Goal: Task Accomplishment & Management: Use online tool/utility

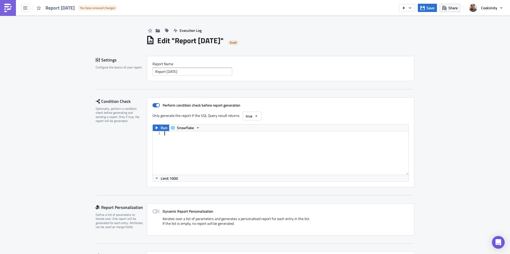
click at [181, 138] on div at bounding box center [285, 157] width 245 height 52
paste textarea "order by week_start, store_id;"
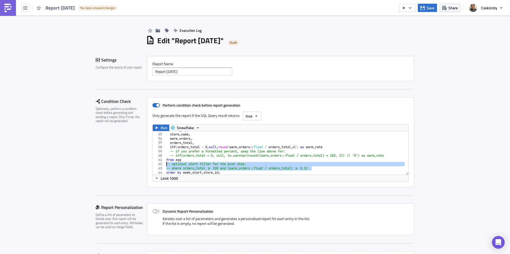
drag, startPoint x: 303, startPoint y: 168, endPoint x: 152, endPoint y: 164, distance: 150.9
click at [153, 164] on div "order by week_start, store_id; 54 55 56 57 58 59 60 61 62 63 64 store_id , stor…" at bounding box center [281, 153] width 256 height 44
type textarea "-- optional alert filter for the push step: -- where orders_total >= 100 and (w…"
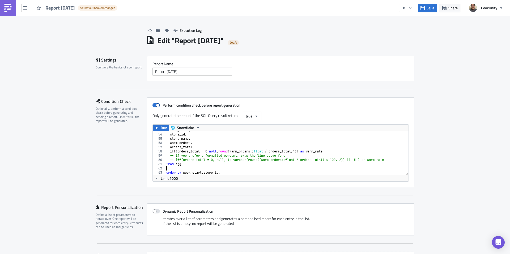
scroll to position [220, 0]
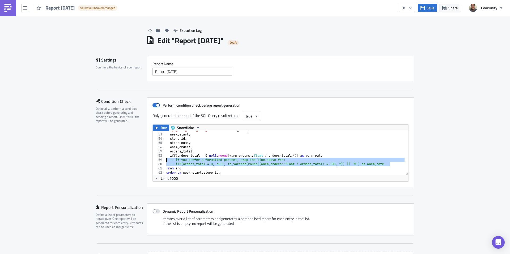
drag, startPoint x: 392, startPoint y: 164, endPoint x: 146, endPoint y: 161, distance: 246.2
click at [147, 161] on div "Perform condition check before report generation Only generate the report if th…" at bounding box center [280, 142] width 267 height 90
type textarea "-- if you prefer a formatted percent, swap the line above for: -- iff(orders_to…"
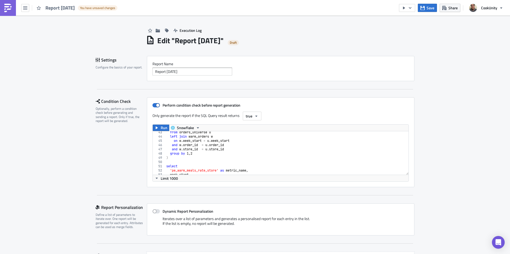
scroll to position [211, 0]
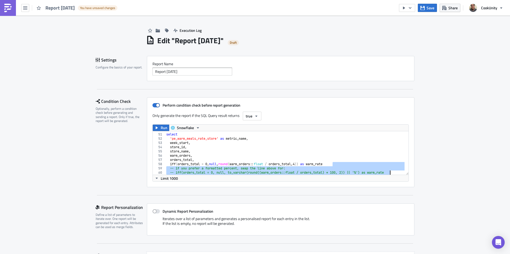
drag, startPoint x: 350, startPoint y: 133, endPoint x: 347, endPoint y: 136, distance: 4.1
click at [350, 133] on div "select 'pe_warm_meals_rate_store' as metric_name , week_start , store_id , stor…" at bounding box center [284, 154] width 239 height 52
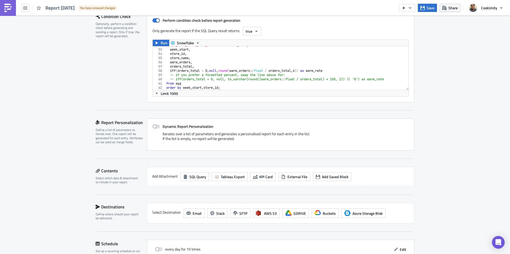
scroll to position [224, 0]
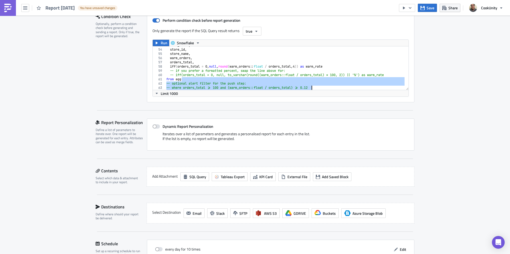
click at [295, 80] on div "week_start , store_id , store_name , warm_orders , orders_total , iff ( orders_…" at bounding box center [284, 69] width 239 height 52
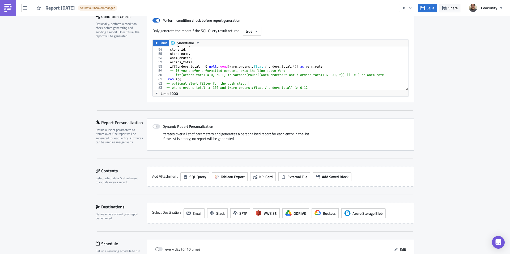
drag, startPoint x: 255, startPoint y: 84, endPoint x: 215, endPoint y: 85, distance: 39.6
click at [228, 84] on div "week_start , store_id , store_name , warm_orders , orders_total , iff ( orders_…" at bounding box center [284, 69] width 239 height 52
click at [154, 83] on div "62" at bounding box center [159, 84] width 13 height 4
click at [245, 83] on div "week_start , store_id , store_name , warm_orders , orders_total , iff ( orders_…" at bounding box center [284, 69] width 239 height 52
drag, startPoint x: 220, startPoint y: 83, endPoint x: 159, endPoint y: 82, distance: 61.4
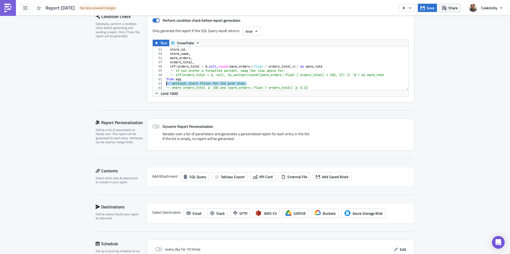
click at [159, 82] on div "-- optional alert filter for the push step: 53 54 55 56 57 58 59 60 61 62 63 64…" at bounding box center [281, 68] width 256 height 44
click at [185, 80] on div "week_start , store_id , store_name , warm_orders , orders_total , iff ( orders_…" at bounding box center [284, 69] width 239 height 52
drag, startPoint x: 171, startPoint y: 84, endPoint x: 161, endPoint y: 84, distance: 9.3
click at [161, 84] on div "from agg 53 54 55 56 57 58 59 60 61 62 63 week_start , store_id , store_name , …" at bounding box center [281, 68] width 256 height 44
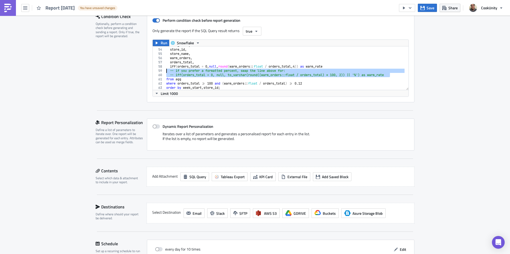
drag, startPoint x: 390, startPoint y: 75, endPoint x: 145, endPoint y: 70, distance: 244.6
click at [147, 70] on div "Perform condition check before report generation Only generate the report if th…" at bounding box center [280, 57] width 267 height 90
click at [228, 88] on div "week_start , store_id , store_name , warm_orders , orders_total , iff ( orders_…" at bounding box center [284, 69] width 239 height 52
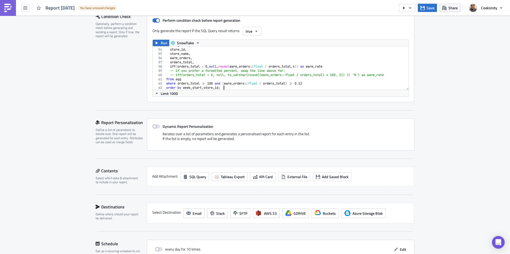
type textarea "where orders_total >= 100 and (warm_orders::float / orders_total) >= 0.12 order…"
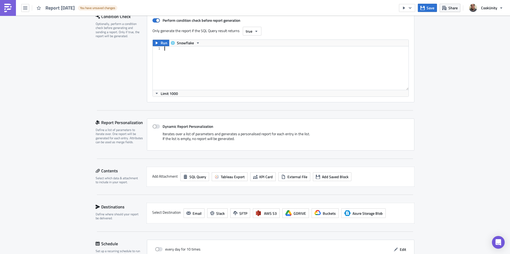
paste textarea "order by week_start, store_id;"
type textarea "order by week_start, store_id;"
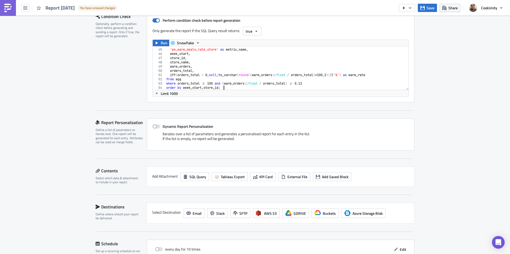
scroll to position [186, 0]
click at [250, 31] on span "true" at bounding box center [249, 31] width 7 height 6
click at [249, 56] on div "Any values" at bounding box center [266, 56] width 44 height 5
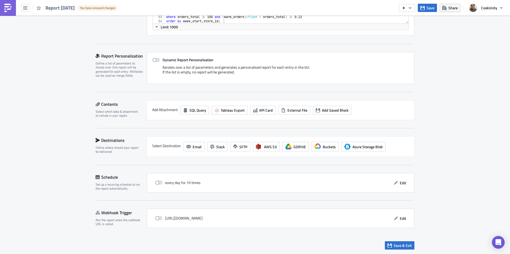
scroll to position [30, 0]
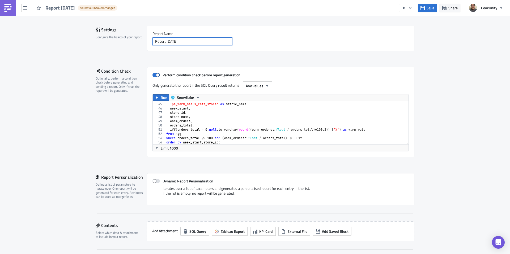
click at [186, 44] on input "Report 2025-10-06" at bounding box center [192, 41] width 80 height 8
drag, startPoint x: 192, startPoint y: 42, endPoint x: 134, endPoint y: 40, distance: 58.7
click at [134, 40] on div "Settings Configure the basics of your report. Report Nam﻿e Report 2025-10-06" at bounding box center [255, 38] width 319 height 25
type input "Warm Meals % Alert"
click at [432, 8] on span "Save" at bounding box center [431, 8] width 8 height 6
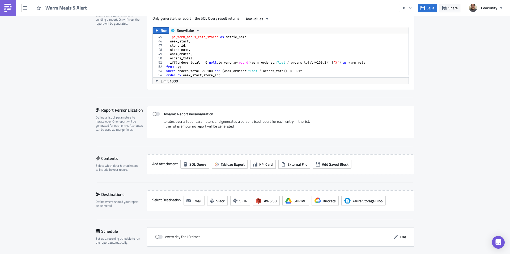
scroll to position [144, 0]
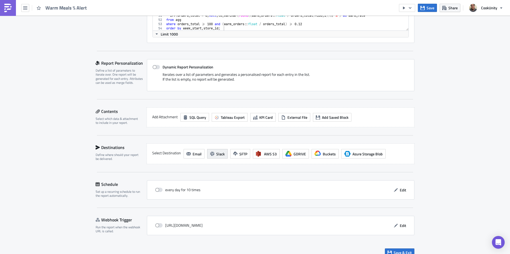
click at [216, 153] on span "Slack" at bounding box center [220, 154] width 8 height 6
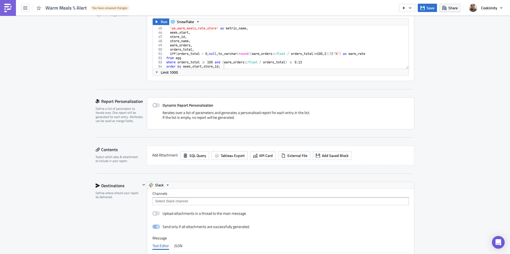
scroll to position [98, 0]
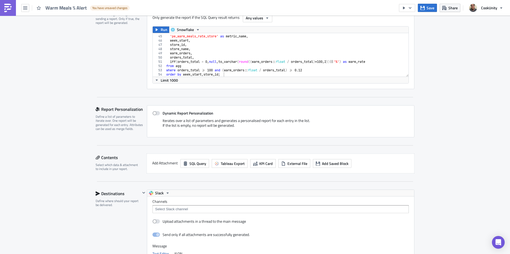
click at [301, 70] on div "select 'pe_warm_meals_rate_store' as metric_name , week_start , store_id , stor…" at bounding box center [284, 56] width 239 height 52
type textarea "where orders_total >= 100 and (warm_orders::float / orders_total) >= 0.0012"
click at [457, 89] on div "Execution Log Edit " Warm Meals % Alert " Draft Settings Configure the basics o…" at bounding box center [255, 193] width 510 height 553
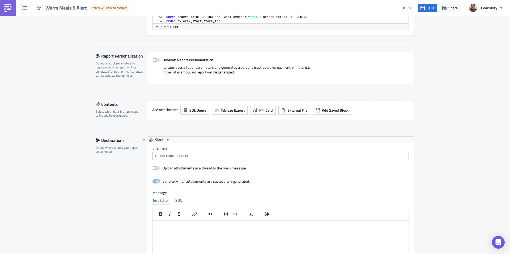
scroll to position [274, 0]
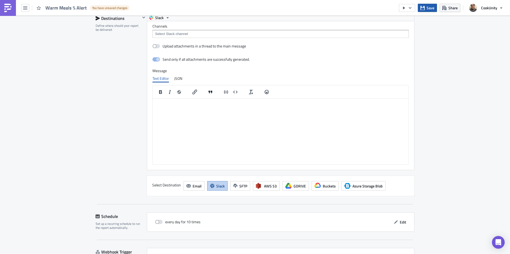
click at [424, 8] on icon "button" at bounding box center [422, 8] width 4 height 4
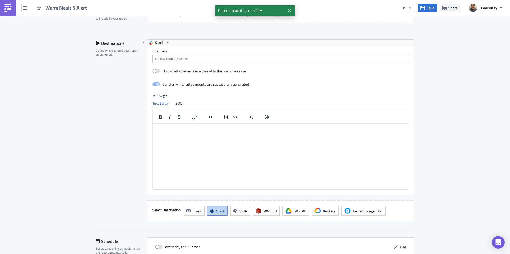
scroll to position [248, 0]
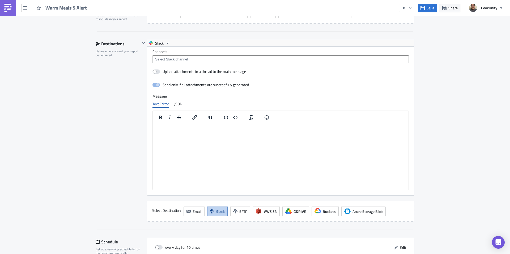
click at [158, 58] on input at bounding box center [280, 59] width 253 height 5
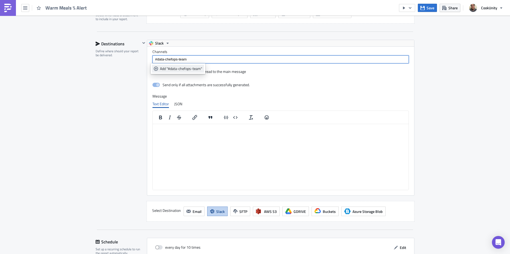
type input "#data-chefops-team"
click at [165, 71] on div "Add "#data-chefops-team"" at bounding box center [181, 68] width 42 height 5
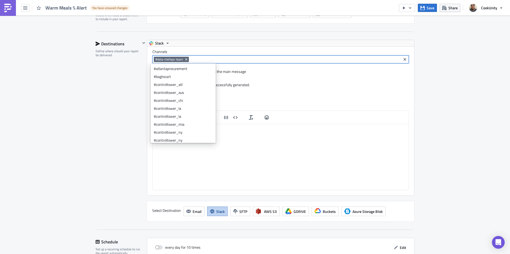
click at [121, 82] on div "Destinations Define where should your report be delivered." at bounding box center [118, 131] width 45 height 182
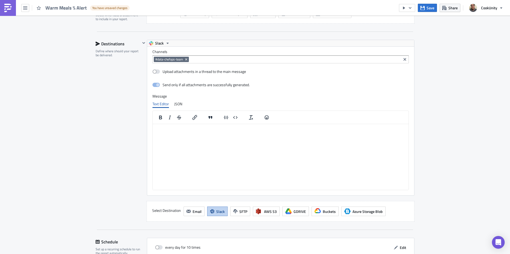
click at [185, 133] on html at bounding box center [281, 128] width 256 height 8
drag, startPoint x: 121, startPoint y: 160, endPoint x: 126, endPoint y: 161, distance: 5.1
click at [121, 160] on div "Destinations Define where should your report be delivered." at bounding box center [118, 131] width 45 height 182
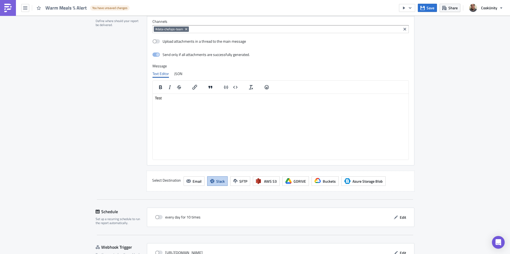
scroll to position [313, 0]
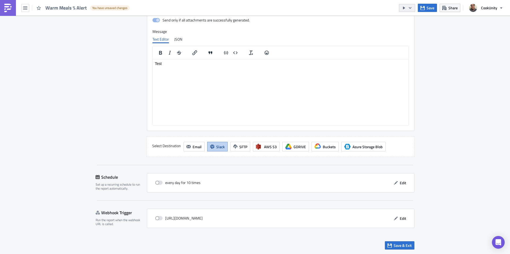
click at [410, 9] on icon "button" at bounding box center [410, 8] width 4 height 4
click at [408, 28] on div "Run Report" at bounding box center [422, 29] width 41 height 5
click at [429, 10] on span "Save" at bounding box center [431, 8] width 8 height 6
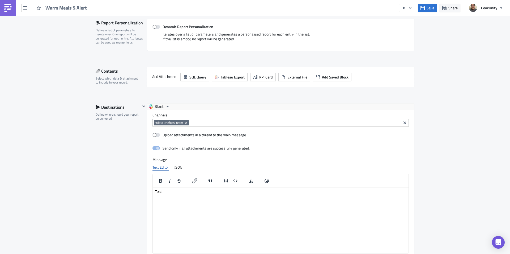
scroll to position [181, 0]
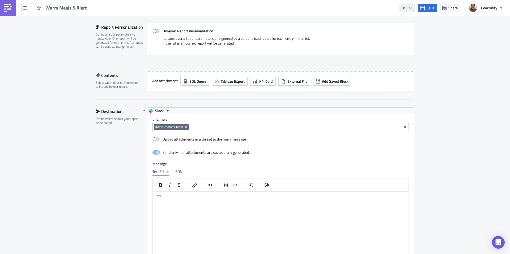
click at [405, 10] on icon "button" at bounding box center [404, 8] width 4 height 4
click at [414, 23] on div "Send Just to Me" at bounding box center [422, 21] width 41 height 5
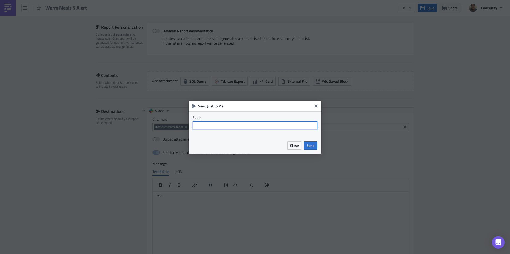
click at [247, 125] on input "text" at bounding box center [255, 126] width 125 height 8
click at [293, 143] on span "Close" at bounding box center [294, 146] width 9 height 6
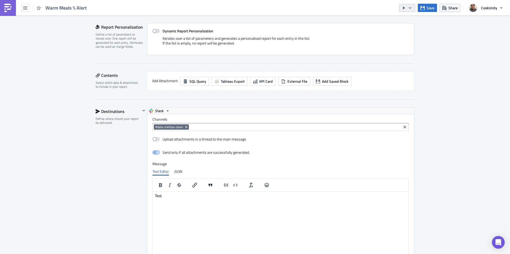
click at [409, 7] on icon "button" at bounding box center [410, 8] width 3 height 2
click at [409, 30] on div "Run Report" at bounding box center [422, 29] width 41 height 5
click at [200, 83] on span "SQL Query" at bounding box center [197, 82] width 17 height 6
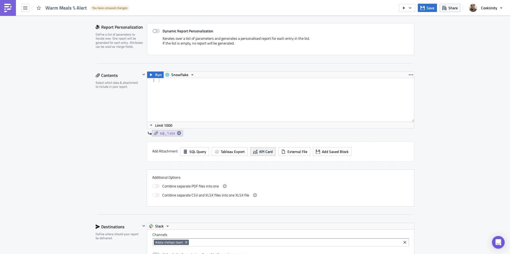
click at [265, 152] on span "KPI Card" at bounding box center [266, 152] width 14 height 6
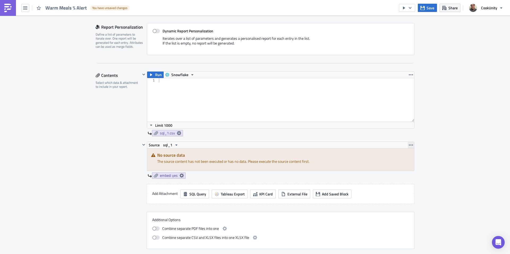
click at [409, 145] on icon "button" at bounding box center [411, 145] width 4 height 4
click at [399, 170] on div "Remove" at bounding box center [411, 168] width 35 height 5
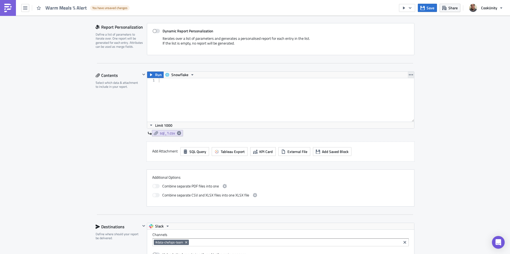
click at [410, 76] on icon "button" at bounding box center [411, 75] width 4 height 4
click at [398, 105] on div "Remove" at bounding box center [411, 106] width 35 height 5
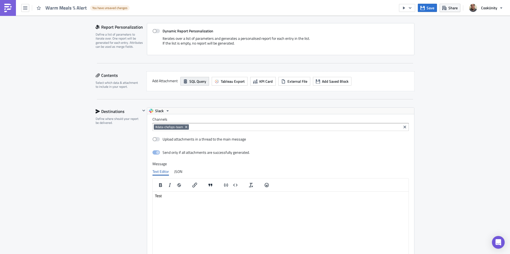
click at [194, 81] on span "SQL Query" at bounding box center [197, 82] width 17 height 6
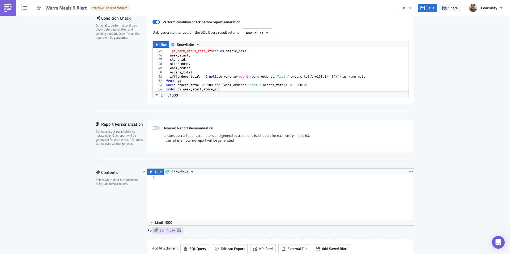
scroll to position [80, 0]
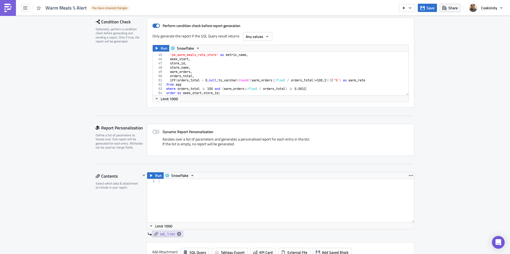
click at [214, 81] on div "select 'pe_warm_meals_rate_store' as metric_name , week_start , store_id , stor…" at bounding box center [284, 75] width 239 height 52
type textarea "where orders_total >= 100 and (warm_orders::float / orders_total) >= 0.0012 ord…"
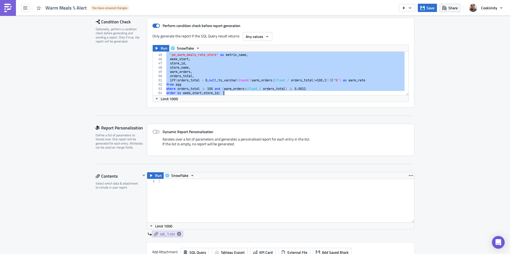
click at [185, 186] on div at bounding box center [286, 205] width 256 height 52
paste textarea "order by week_start, store_id;"
type textarea "order by week_start, store_id;"
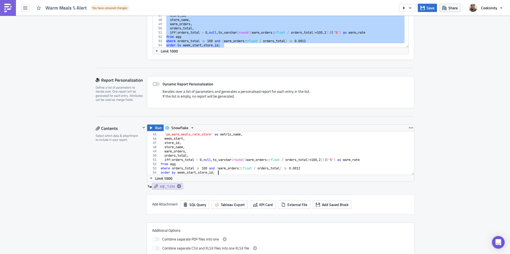
scroll to position [179, 0]
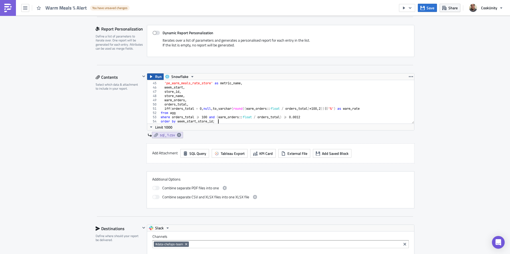
click at [155, 78] on span "Run" at bounding box center [158, 77] width 7 height 6
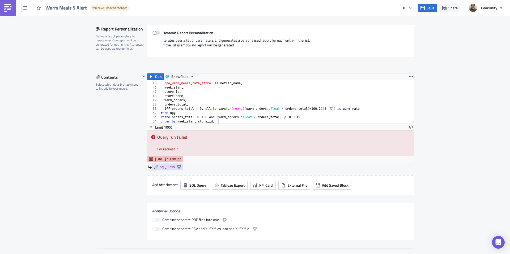
scroll to position [186, 0]
click at [149, 78] on icon "button" at bounding box center [151, 77] width 4 height 4
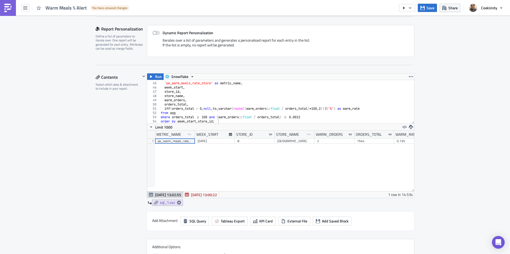
scroll to position [61, 267]
click at [409, 7] on icon "button" at bounding box center [410, 8] width 4 height 4
click at [411, 20] on div "Send Just to Me" at bounding box center [422, 21] width 41 height 5
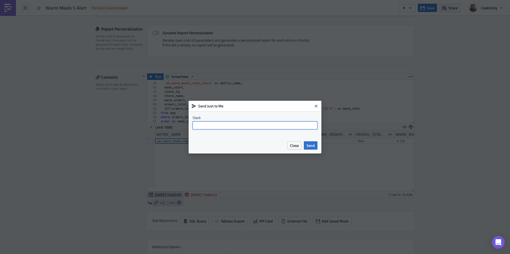
click at [204, 127] on input "text" at bounding box center [255, 126] width 125 height 8
type input "p"
type input "[PERSON_NAME]"
click at [313, 144] on span "Send" at bounding box center [310, 146] width 8 height 6
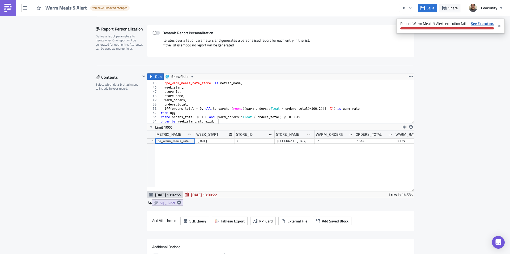
click at [481, 24] on strong "See Execution." at bounding box center [482, 24] width 23 height 6
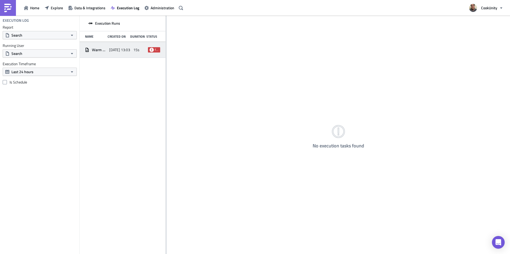
click at [156, 49] on span "failed" at bounding box center [157, 50] width 4 height 4
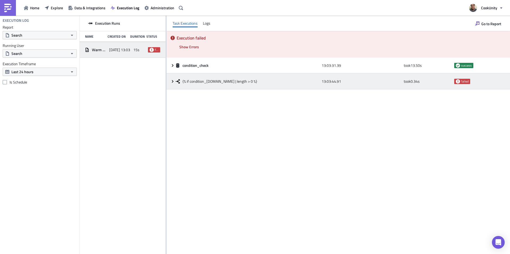
click at [171, 81] on icon at bounding box center [173, 81] width 4 height 4
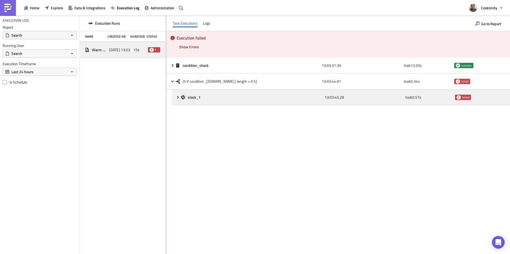
click at [176, 94] on div "slack_1 13:03:45.28 took 0.57 s failed" at bounding box center [341, 98] width 338 height 16
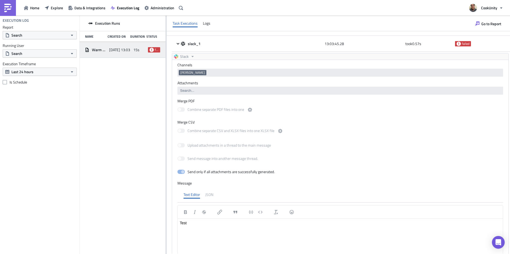
scroll to position [51, 0]
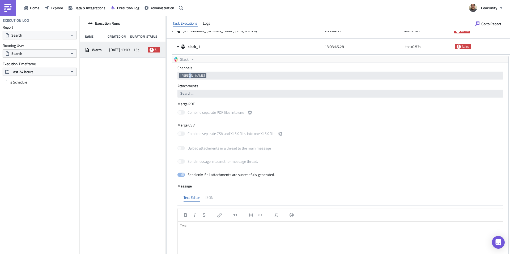
click at [188, 75] on span "[PERSON_NAME]" at bounding box center [192, 76] width 24 height 4
click at [213, 79] on div "[PERSON_NAME]" at bounding box center [340, 76] width 322 height 7
click at [210, 79] on div "[PERSON_NAME]" at bounding box center [340, 76] width 322 height 7
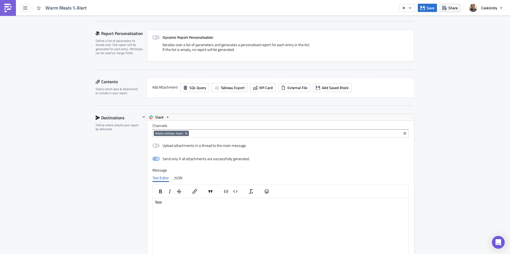
scroll to position [249, 0]
click at [195, 89] on span "SQL Query" at bounding box center [197, 89] width 17 height 6
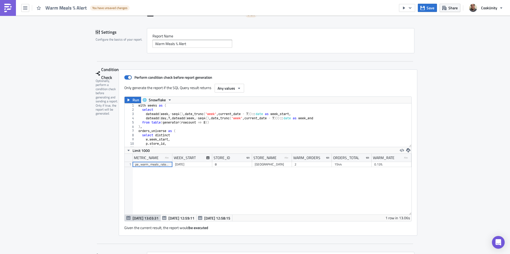
scroll to position [34, 0]
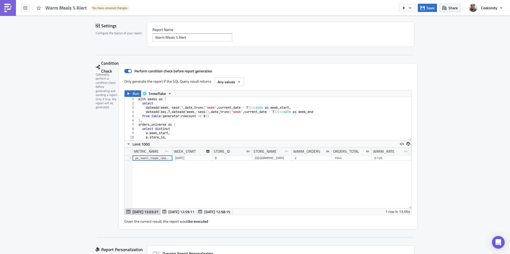
click at [371, 105] on div "with weeks as ( select dateadd ( week , - seq4 ( ) , date_trunc ( 'week' , curr…" at bounding box center [272, 123] width 270 height 52
click at [213, 123] on div "with weeks as ( select dateadd ( week , - seq4 ( ) , date_trunc ( 'week' , curr…" at bounding box center [272, 123] width 270 height 52
type textarea "where orders_total >= 100 and (warm_orders::float / orders_total) >= 0.0012 ord…"
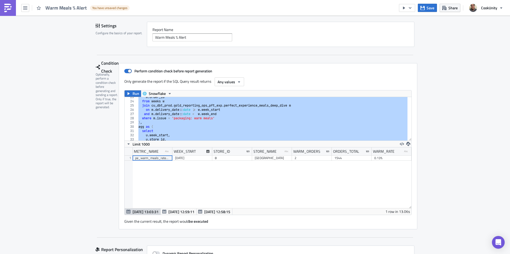
scroll to position [159, 0]
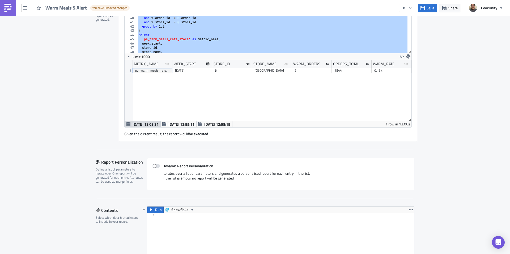
scroll to position [187, 0]
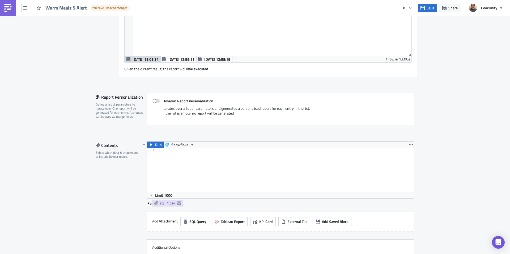
click at [199, 168] on div at bounding box center [286, 174] width 256 height 52
paste textarea "order by week_start, store_id;"
type textarea "order by week_start, store_id;"
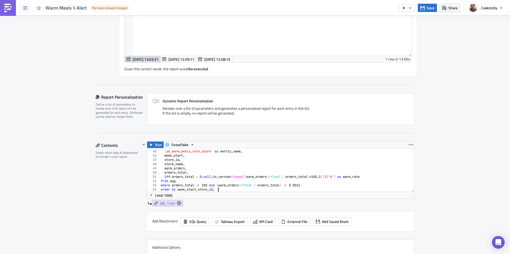
scroll to position [186, 0]
click at [427, 8] on span "Save" at bounding box center [431, 8] width 8 height 6
click at [409, 7] on icon "button" at bounding box center [410, 8] width 4 height 4
click at [412, 19] on div "Send Just to Me" at bounding box center [422, 21] width 41 height 5
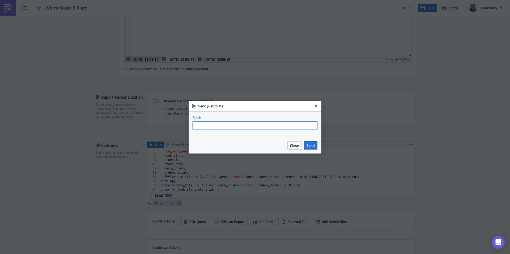
click at [251, 125] on input "text" at bounding box center [255, 126] width 125 height 8
type input "[PERSON_NAME]"
click at [304, 147] on button "Send" at bounding box center [311, 146] width 14 height 8
